Goal: Information Seeking & Learning: Learn about a topic

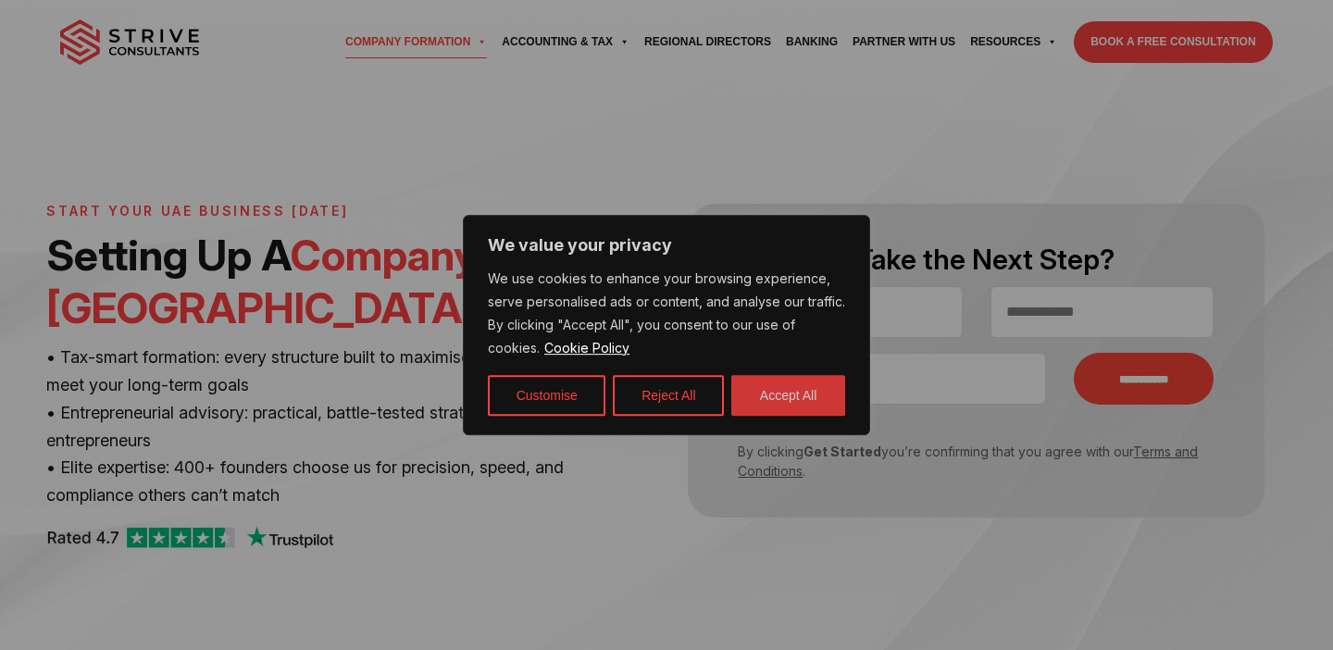
click at [770, 402] on button "Accept All" at bounding box center [788, 395] width 114 height 41
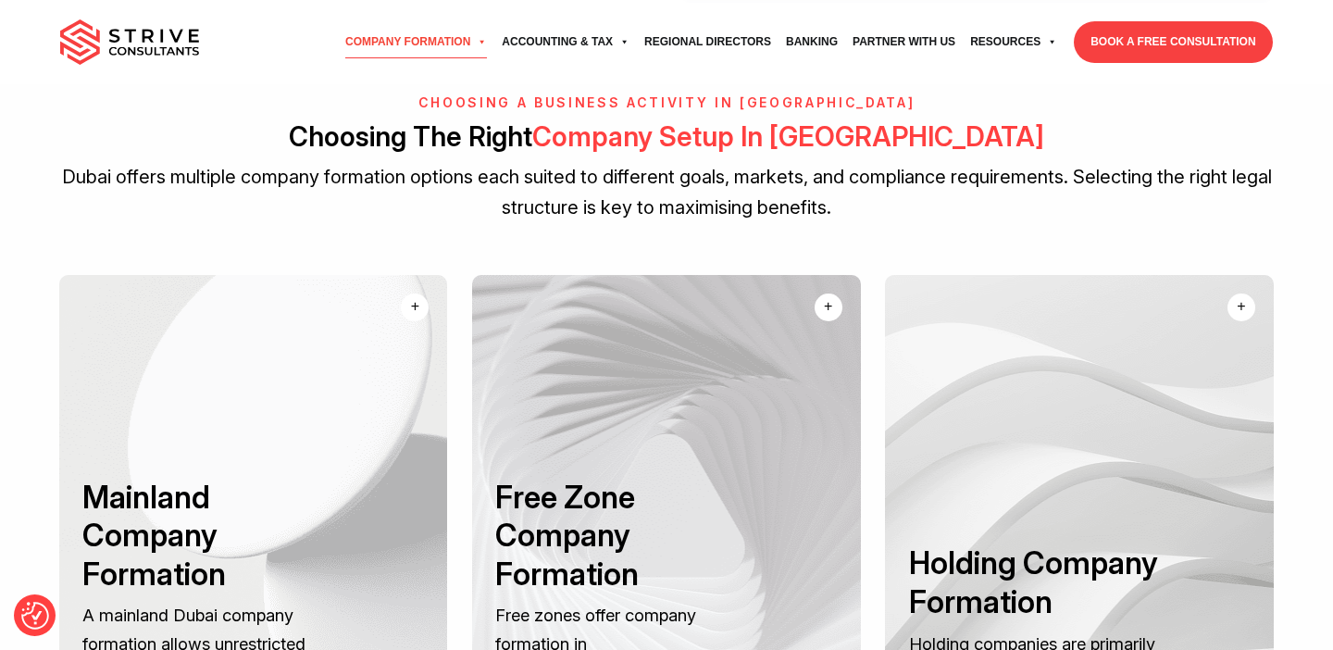
scroll to position [2047, 0]
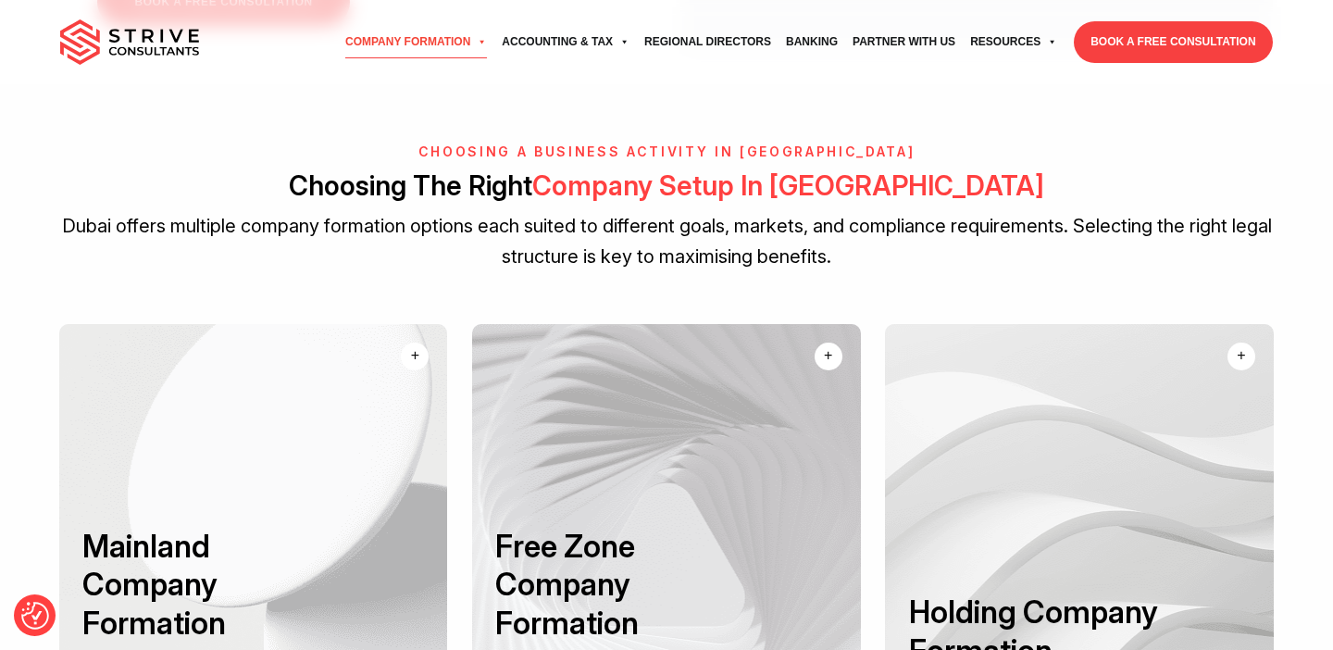
click at [417, 352] on div "+" at bounding box center [415, 355] width 8 height 22
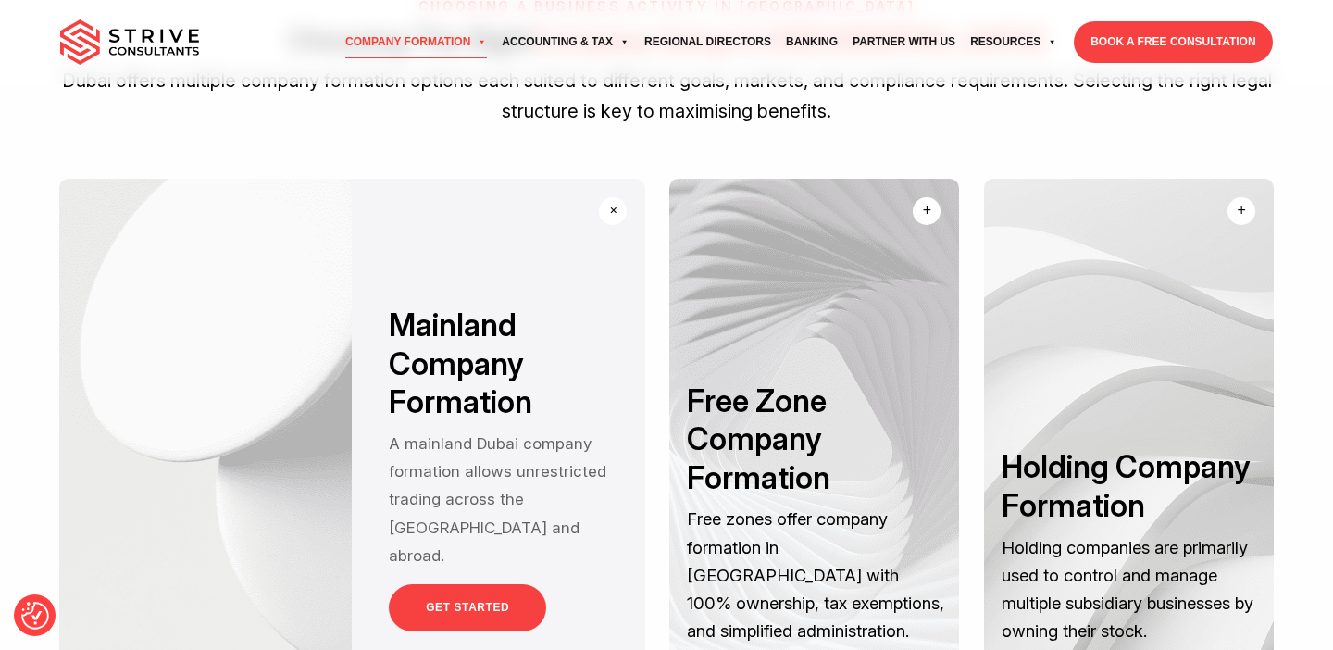
scroll to position [2196, 0]
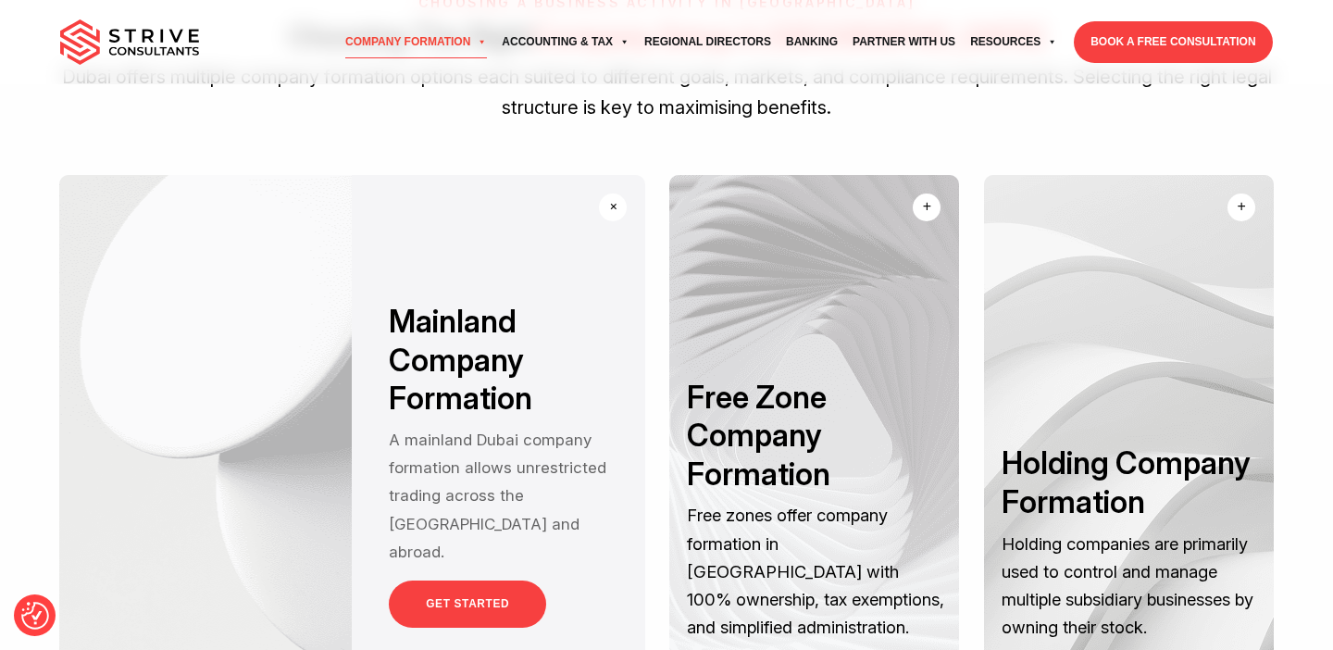
click at [453, 600] on link "GET STARTED" at bounding box center [467, 603] width 157 height 47
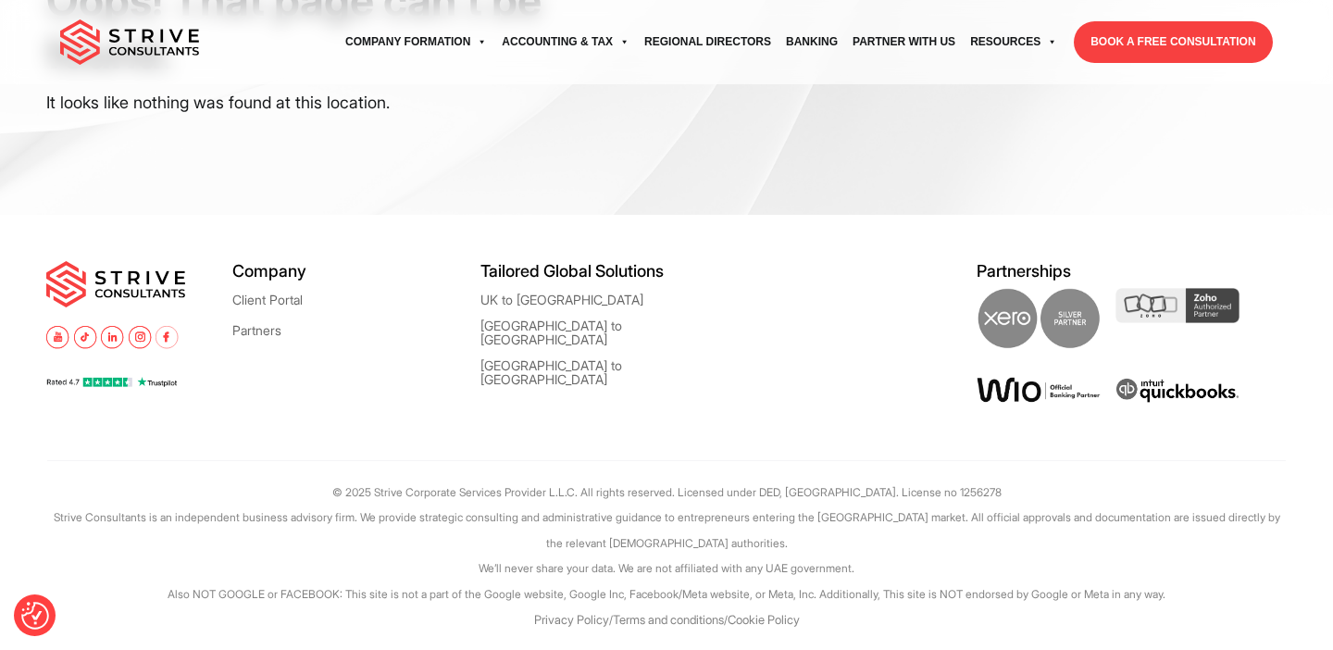
scroll to position [238, 0]
click at [516, 300] on link "UK to [GEOGRAPHIC_DATA]" at bounding box center [561, 300] width 163 height 14
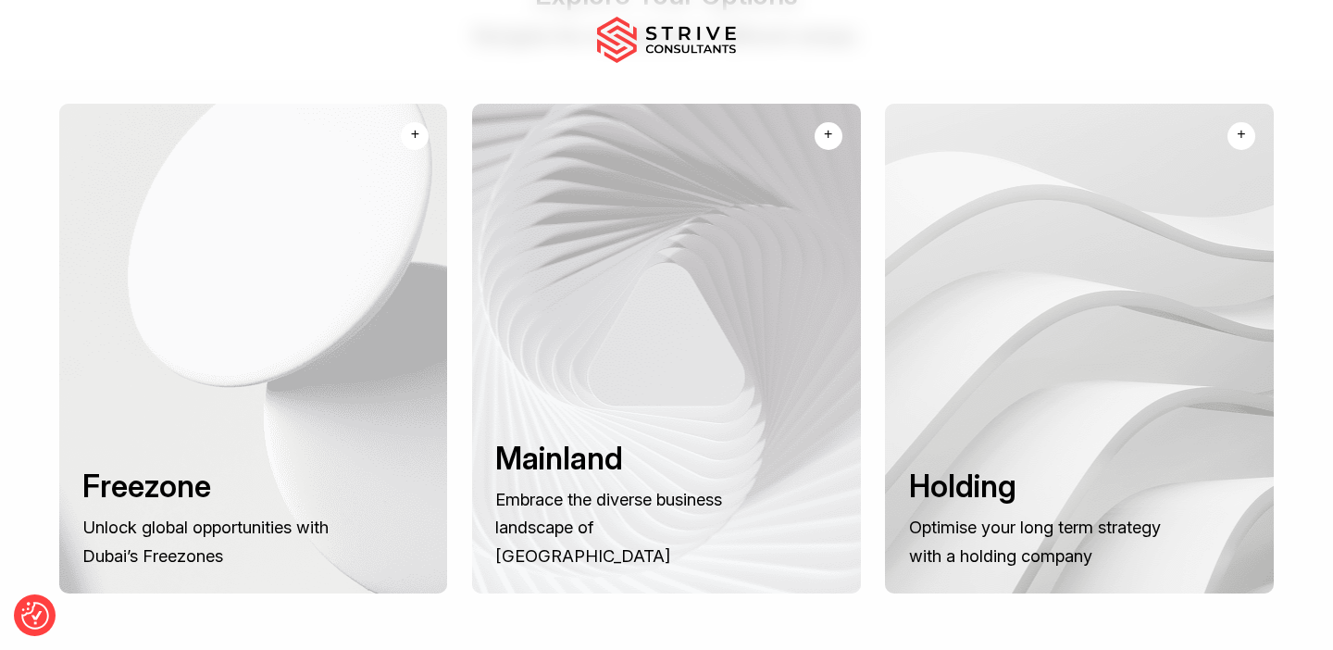
scroll to position [1153, 0]
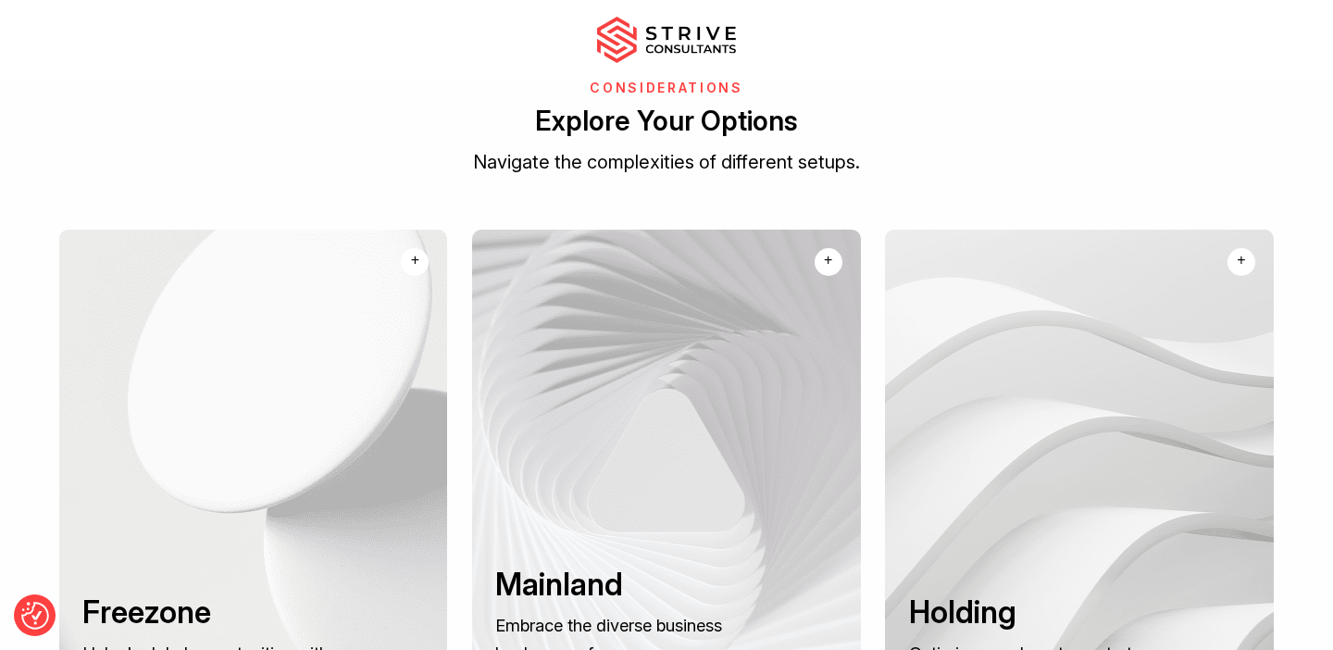
click at [419, 249] on div "+" at bounding box center [415, 260] width 8 height 22
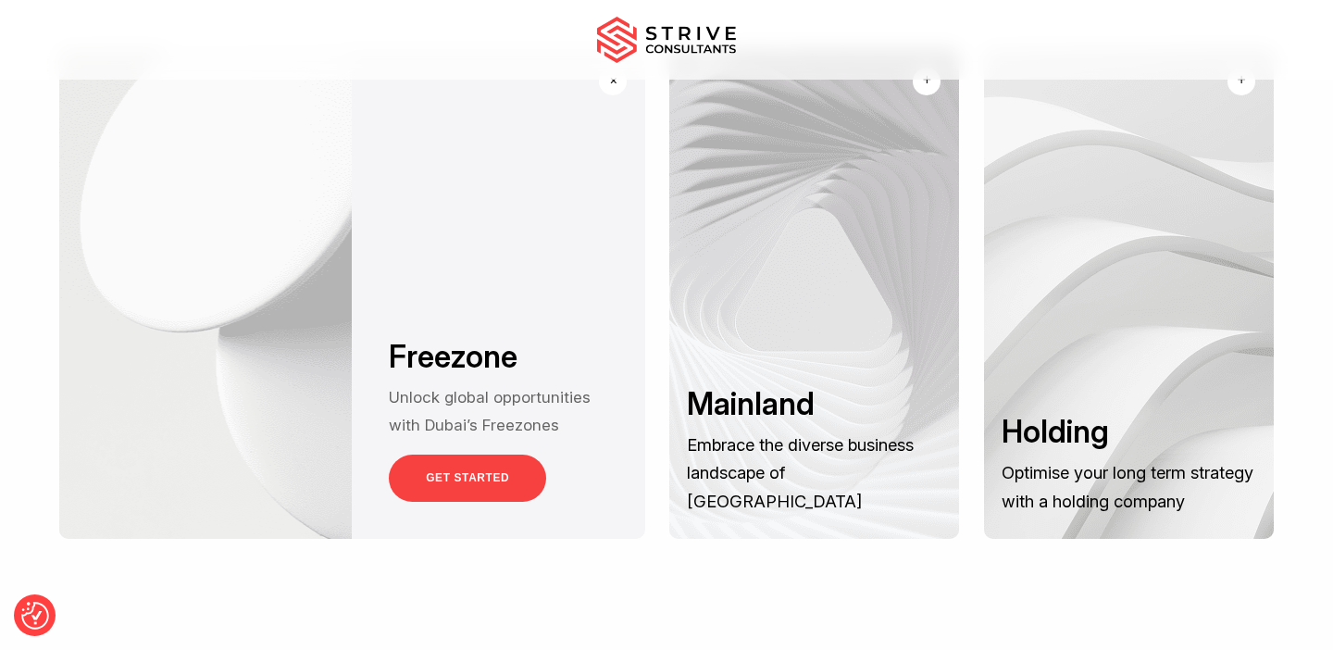
scroll to position [1335, 0]
click at [454, 454] on link "GET STARTED" at bounding box center [467, 477] width 157 height 47
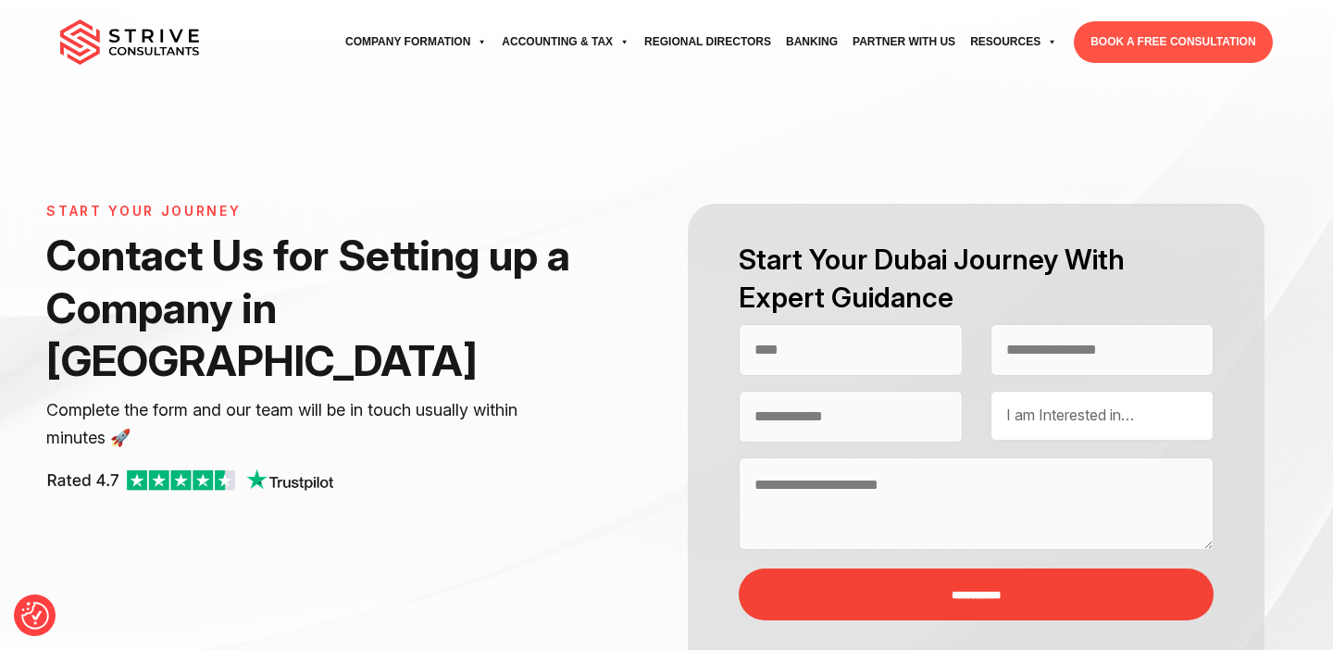
select select "Contact form"
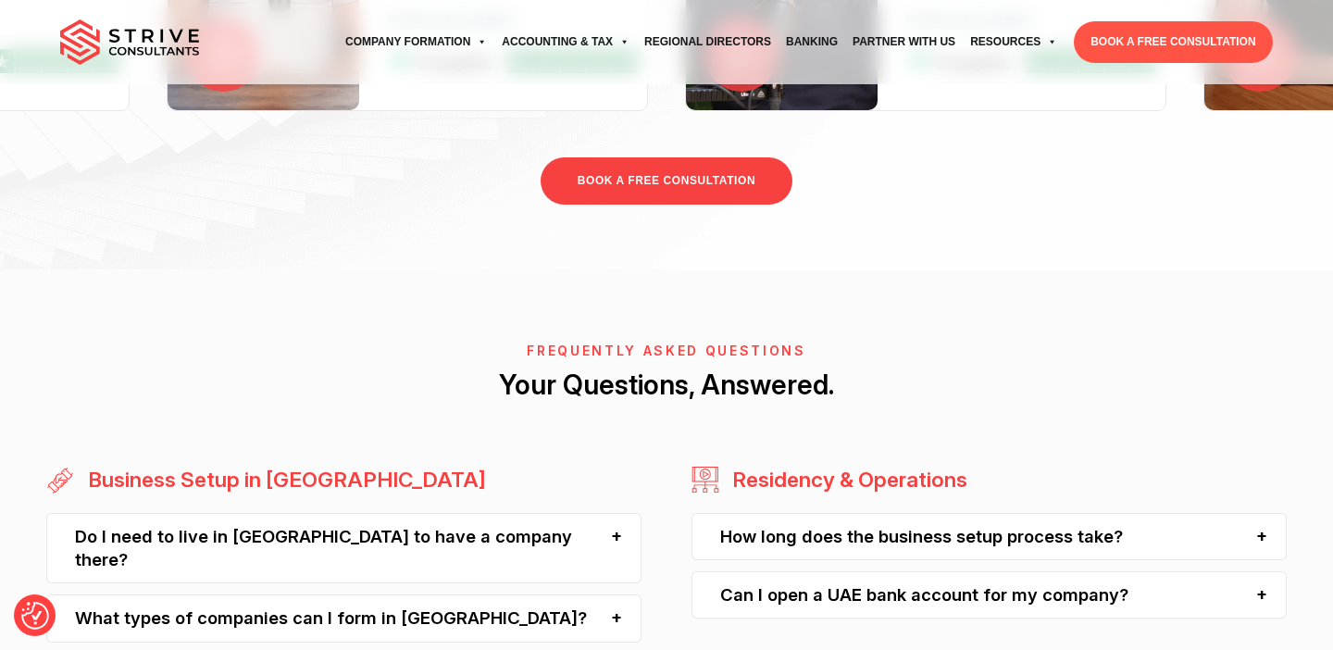
scroll to position [1561, 0]
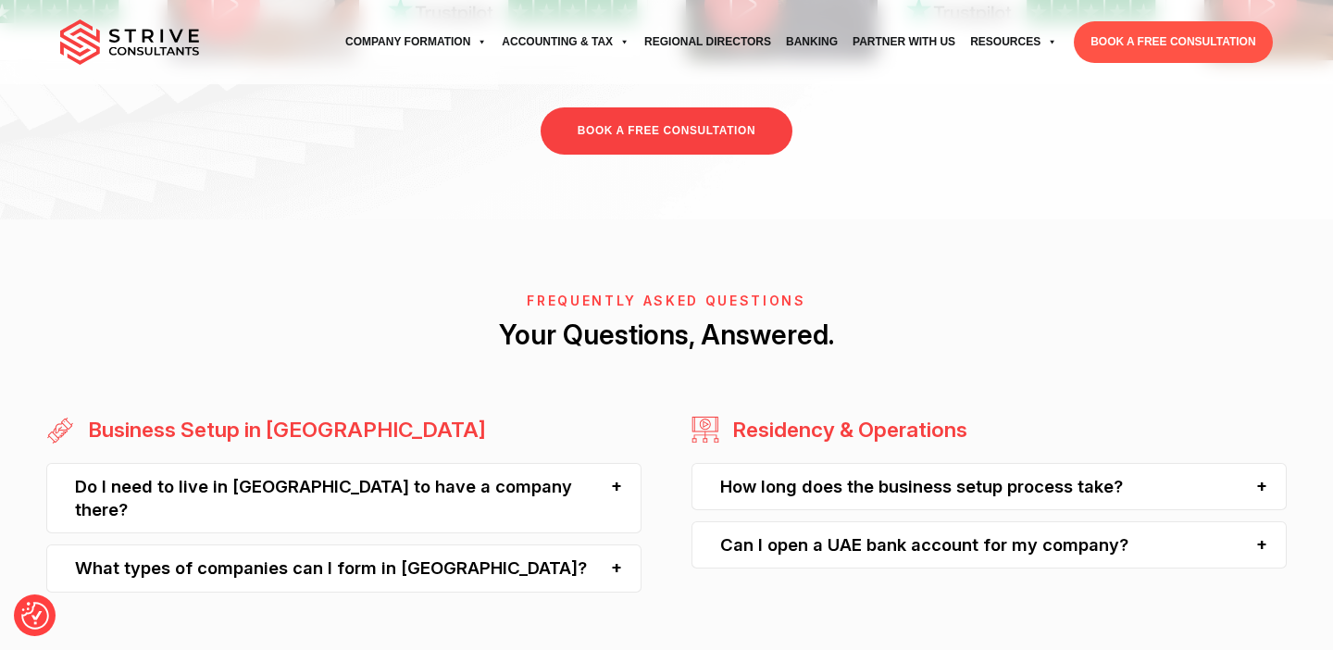
click at [462, 463] on div "Do I need to live in Dubai to have a company there?" at bounding box center [343, 498] width 595 height 71
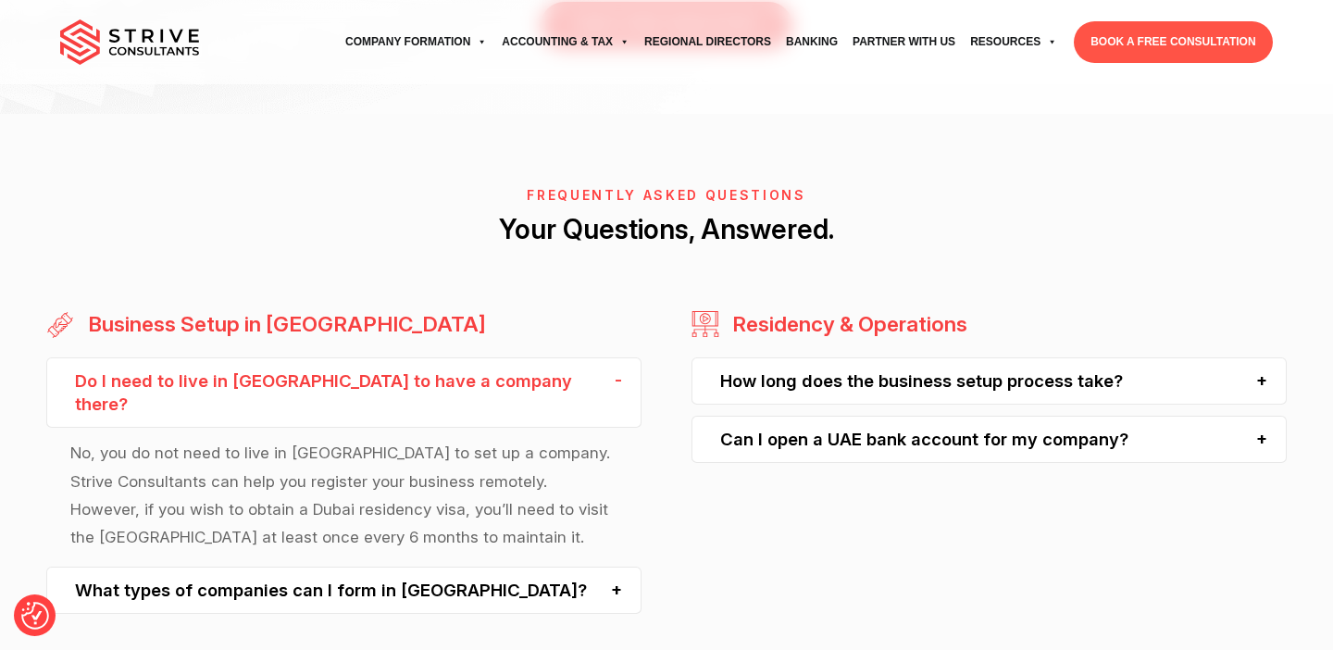
scroll to position [1674, 0]
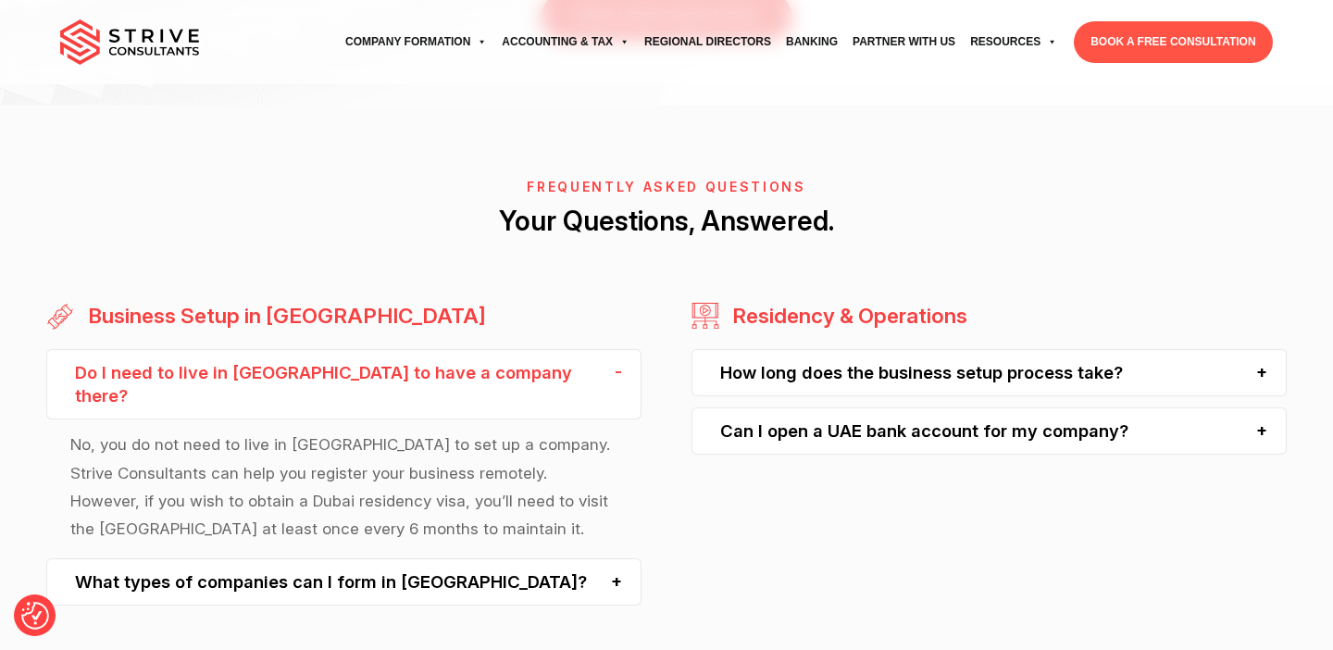
click at [407, 558] on div "What types of companies can I form in Dubai?" at bounding box center [343, 581] width 595 height 47
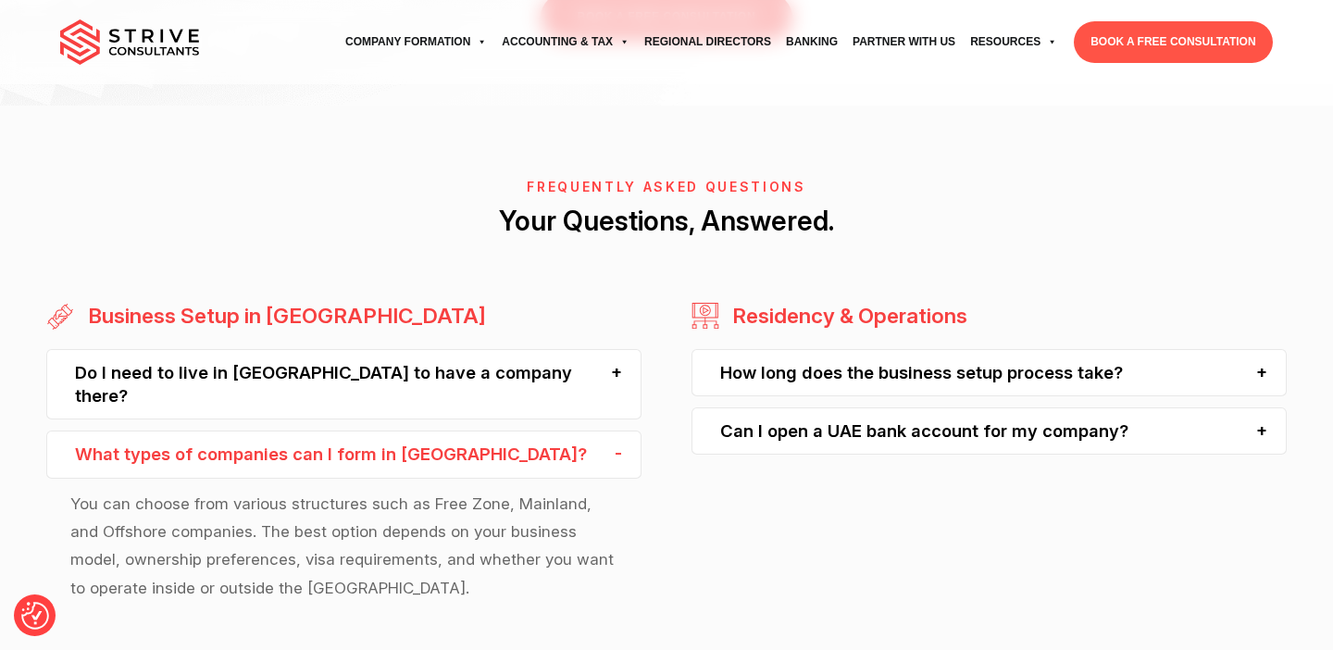
click at [782, 349] on div "How long does the business setup process take?" at bounding box center [988, 372] width 595 height 47
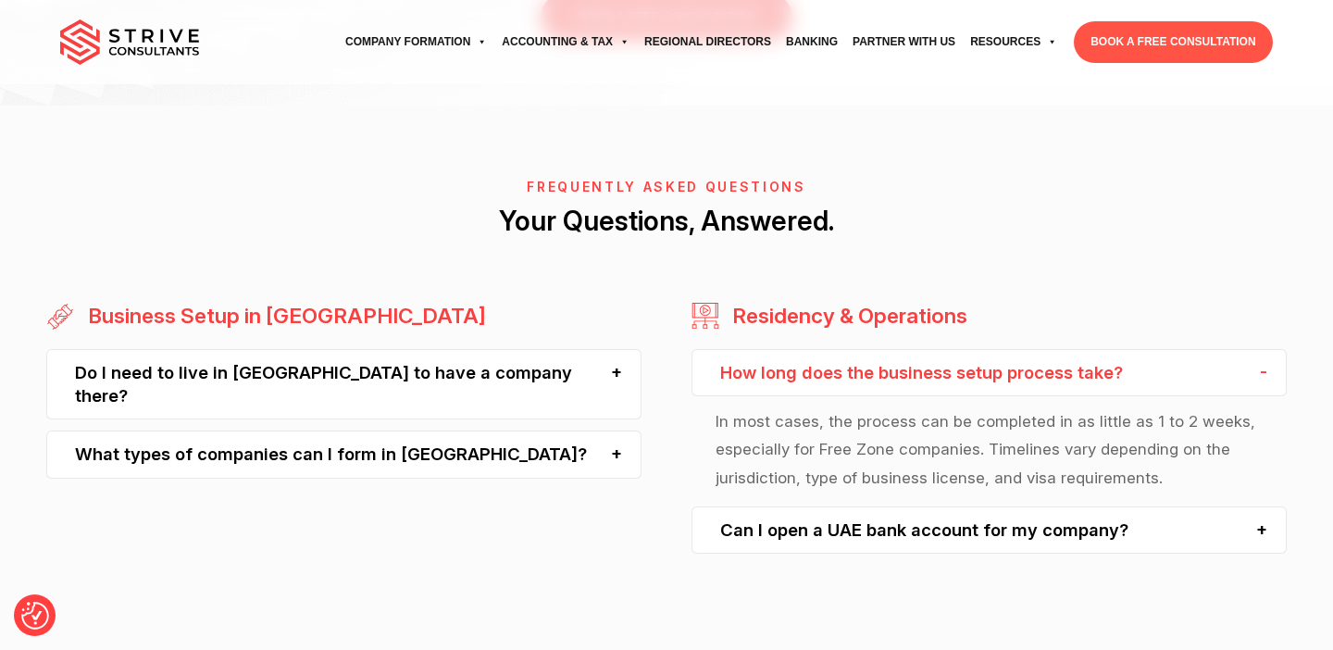
click at [753, 506] on div "Can I open a UAE bank account for my company?" at bounding box center [988, 529] width 595 height 47
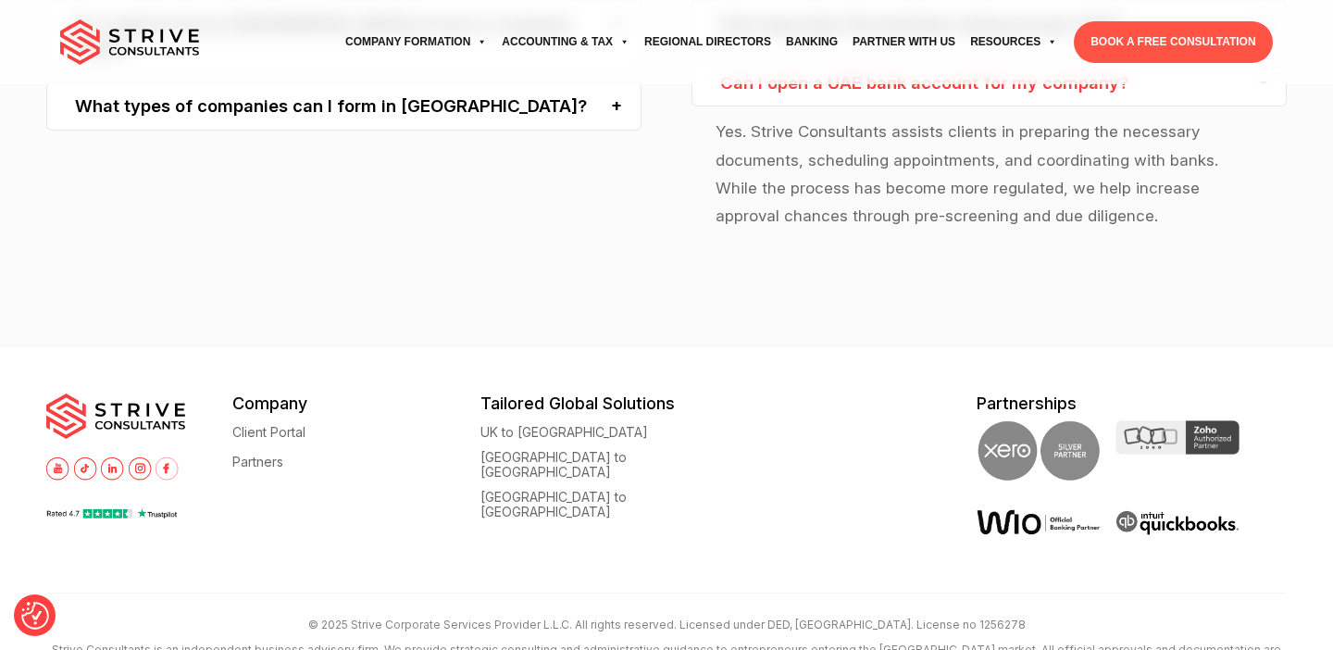
scroll to position [2023, 0]
click at [253, 454] on link "Partners" at bounding box center [257, 461] width 51 height 14
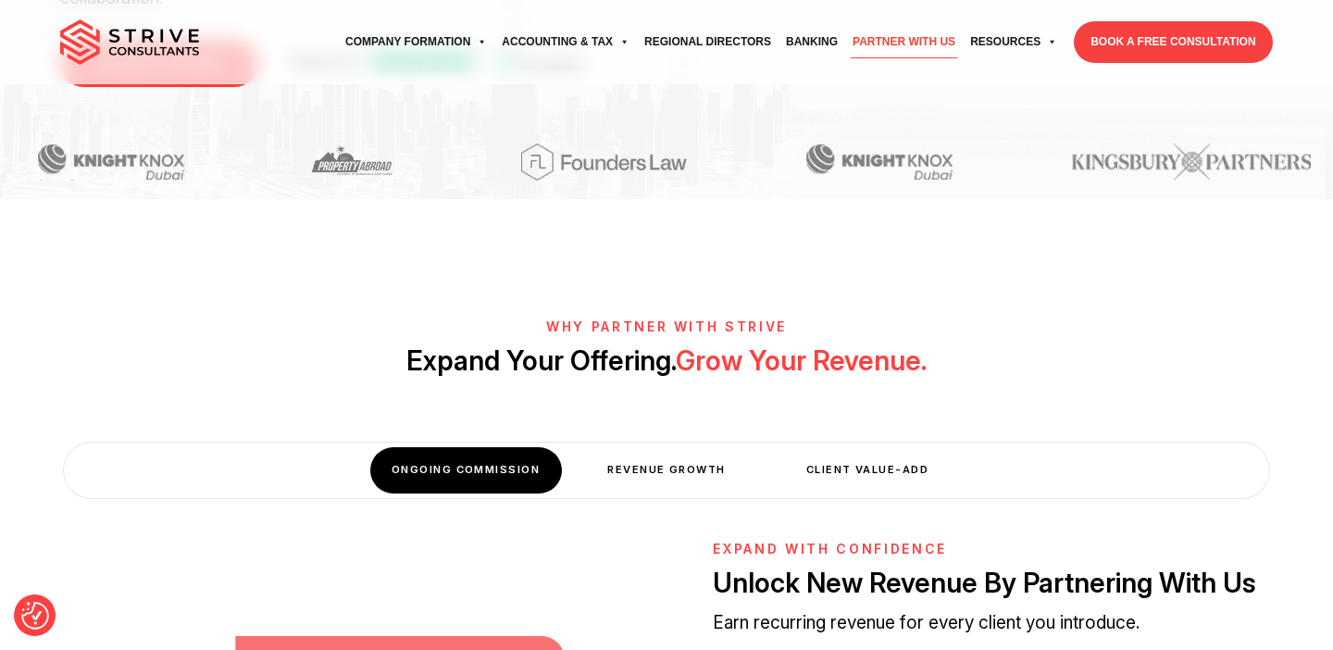
scroll to position [59, 0]
